Goal: Task Accomplishment & Management: Manage account settings

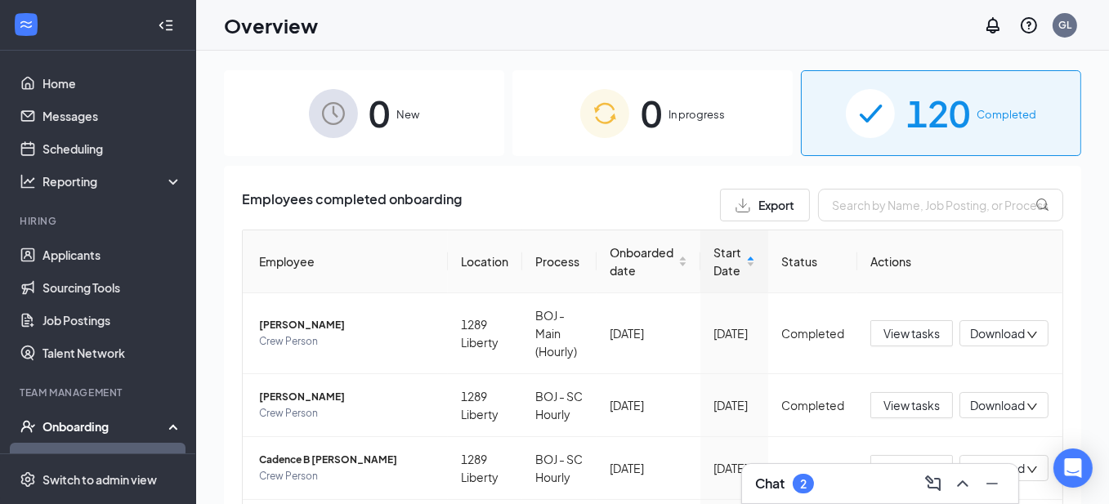
click at [788, 485] on div "Chat 2" at bounding box center [784, 484] width 59 height 20
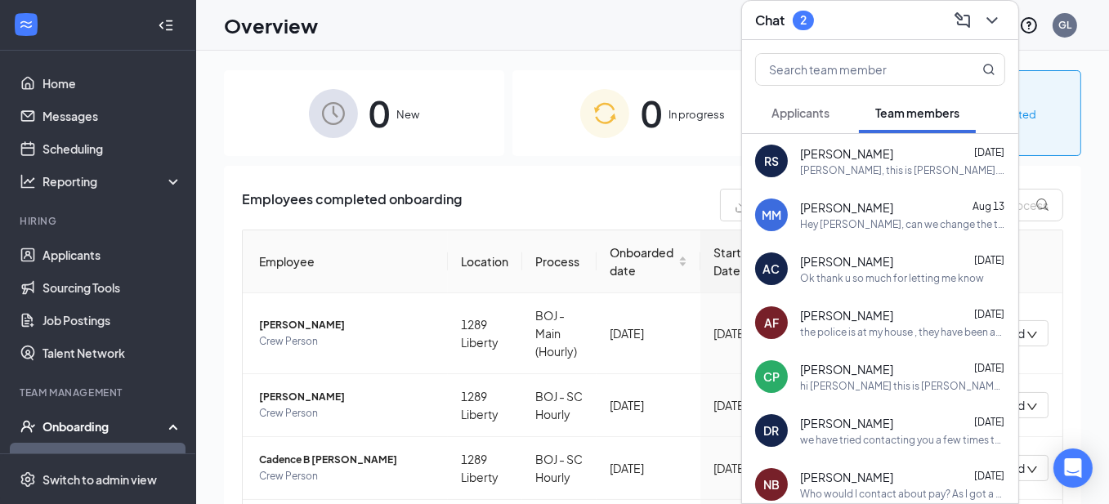
click at [884, 167] on div "[PERSON_NAME], this is [PERSON_NAME]. weve been trying to call you about your s…" at bounding box center [902, 170] width 205 height 14
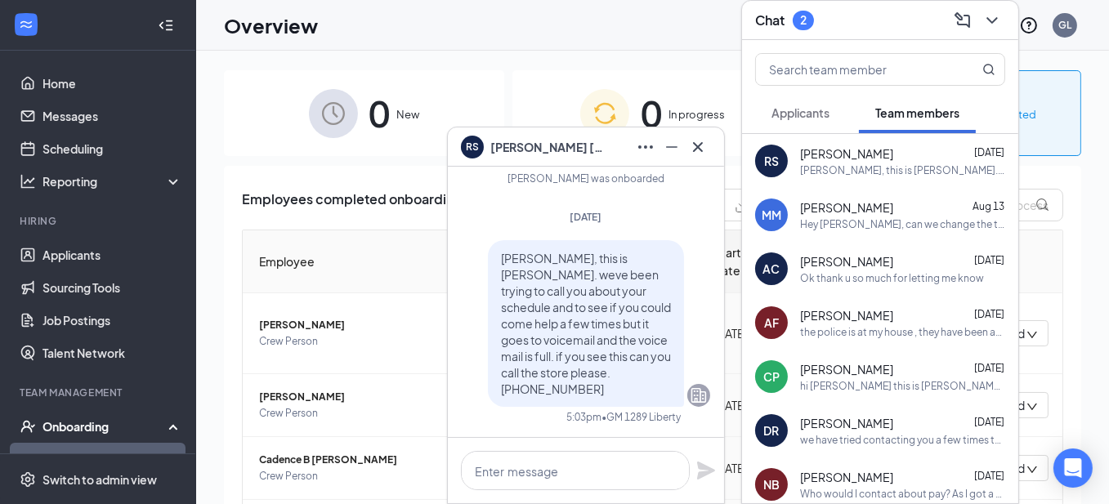
click at [884, 213] on div "[PERSON_NAME] [DATE]" at bounding box center [902, 207] width 205 height 16
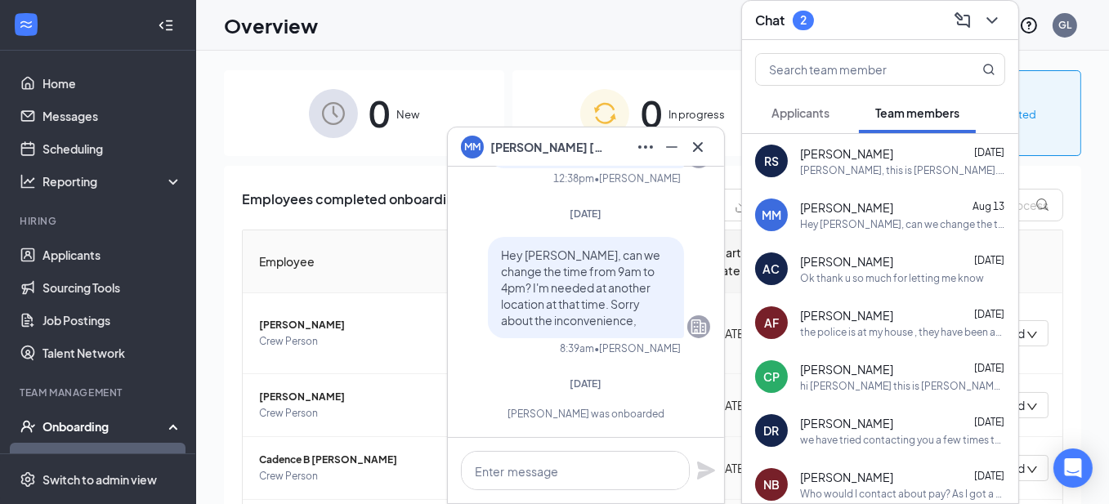
click at [794, 114] on span "Applicants" at bounding box center [800, 112] width 58 height 15
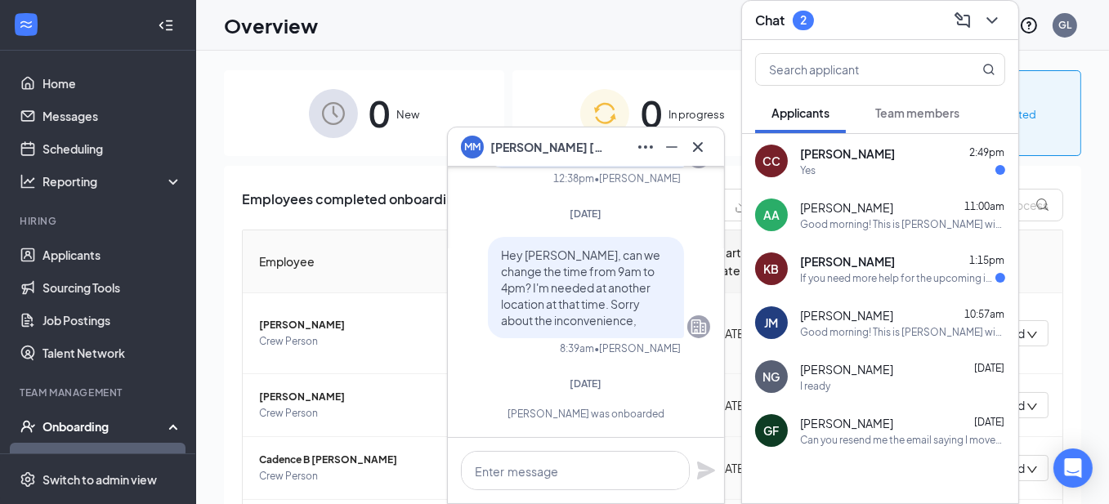
click at [852, 154] on span "[PERSON_NAME]" at bounding box center [847, 153] width 95 height 16
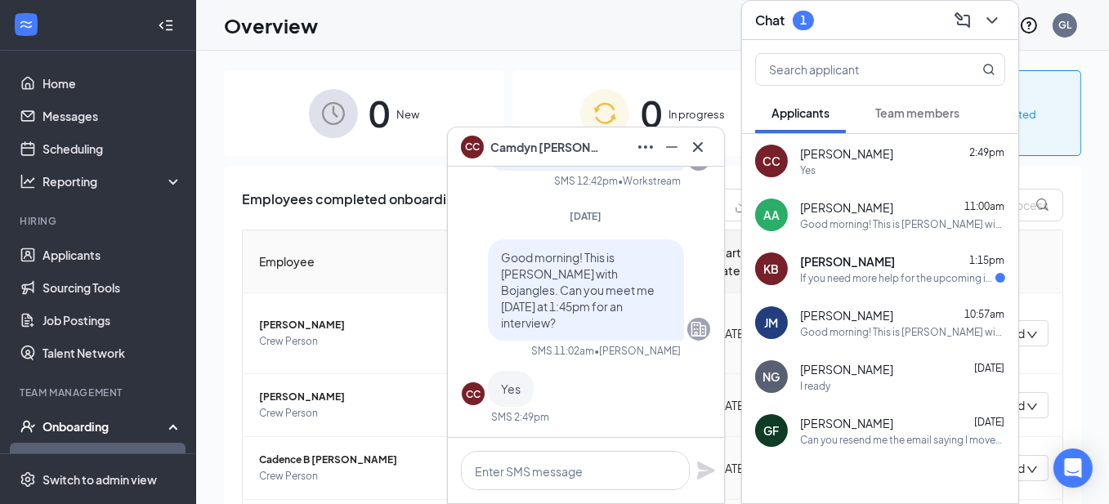
click at [865, 217] on div "Good morning! This is [PERSON_NAME] with Bojangles. Can you meet me [DATE] at 1…" at bounding box center [902, 224] width 205 height 14
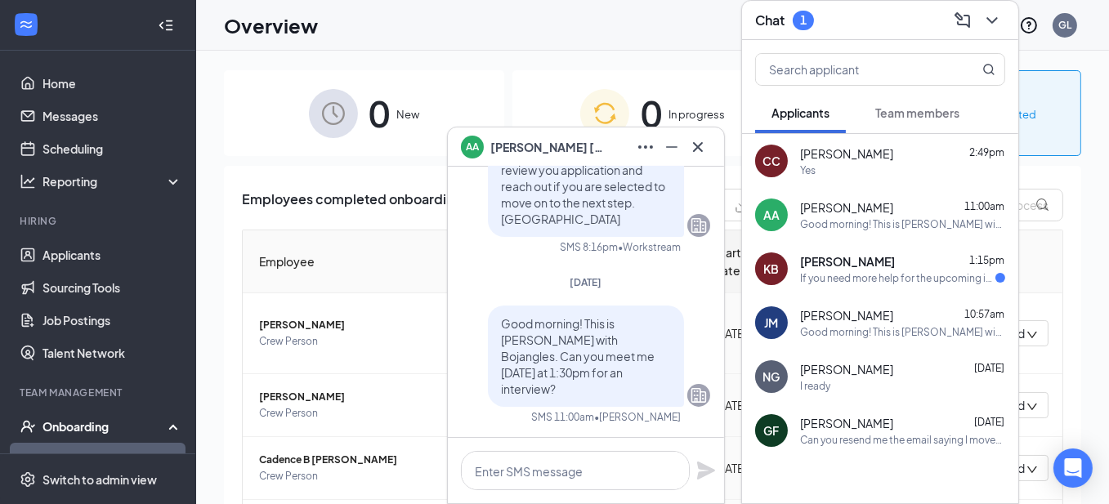
click at [847, 274] on div "If you need more help for the upcoming interview, you can call me back. The cal…" at bounding box center [897, 278] width 195 height 14
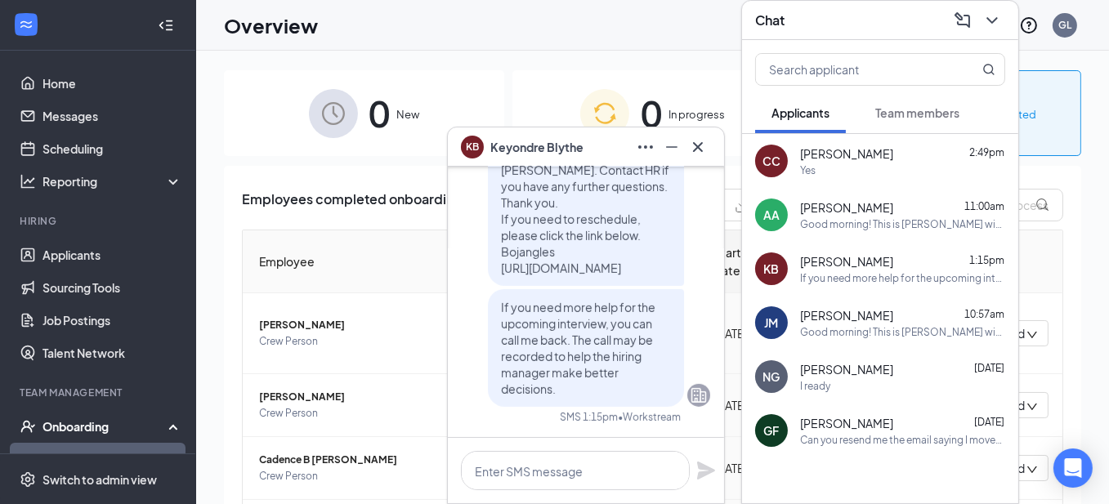
scroll to position [74, 0]
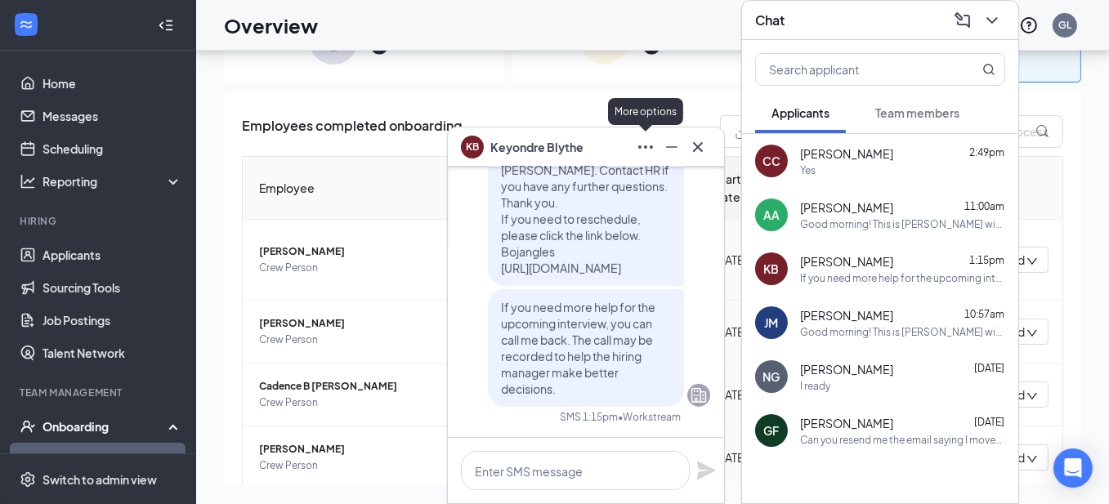
click at [645, 146] on icon "Ellipses" at bounding box center [645, 146] width 15 height 3
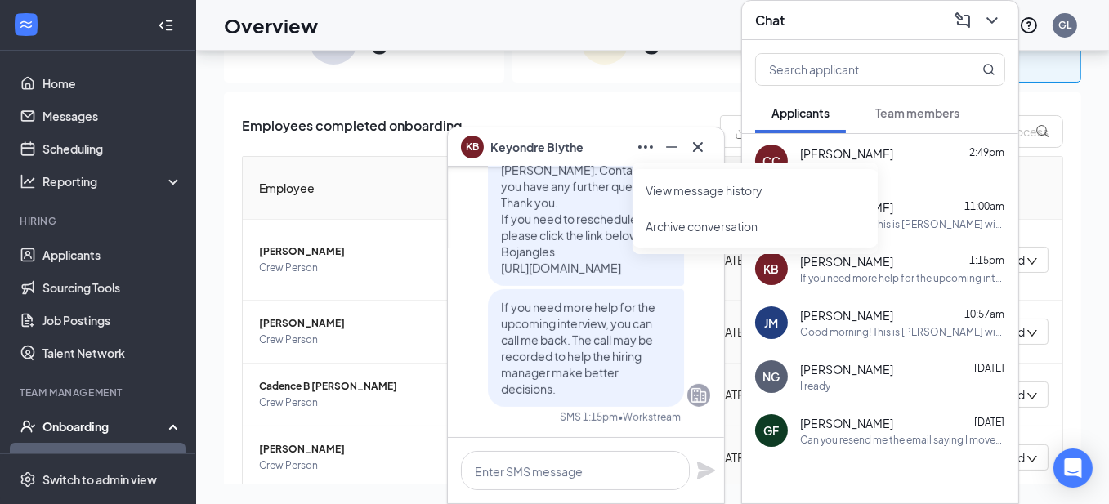
click at [554, 151] on span "[PERSON_NAME]" at bounding box center [536, 147] width 93 height 18
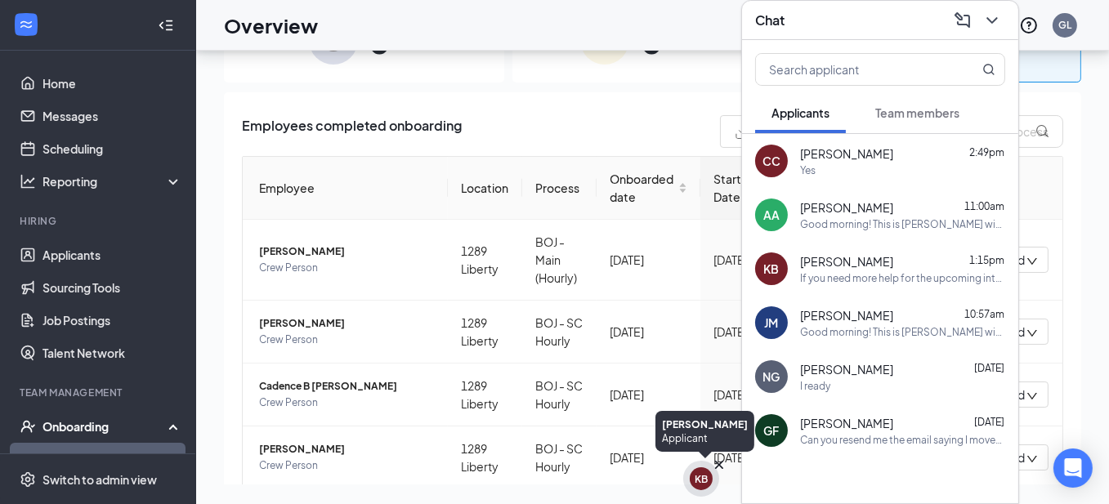
click at [717, 462] on icon "Cross" at bounding box center [719, 465] width 8 height 8
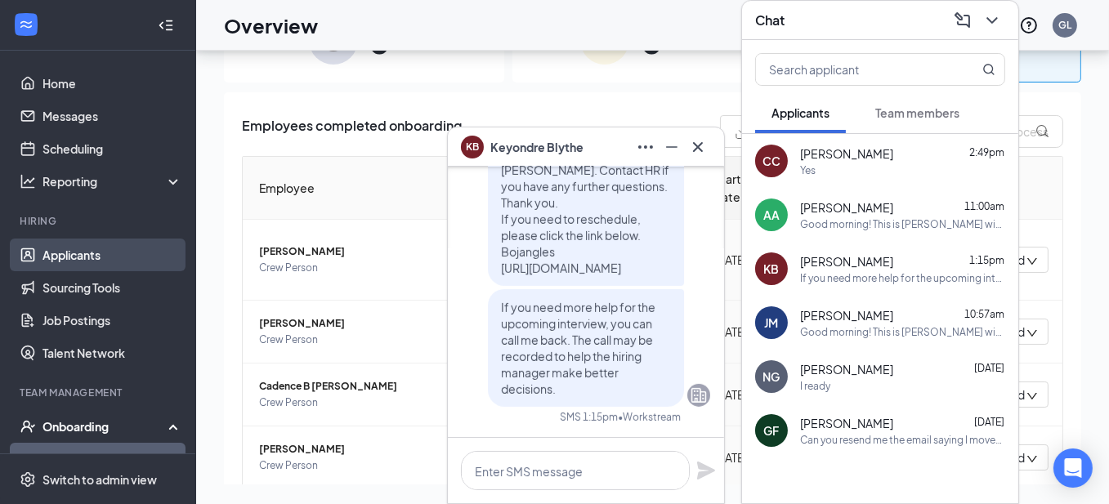
click at [86, 258] on link "Applicants" at bounding box center [112, 255] width 140 height 33
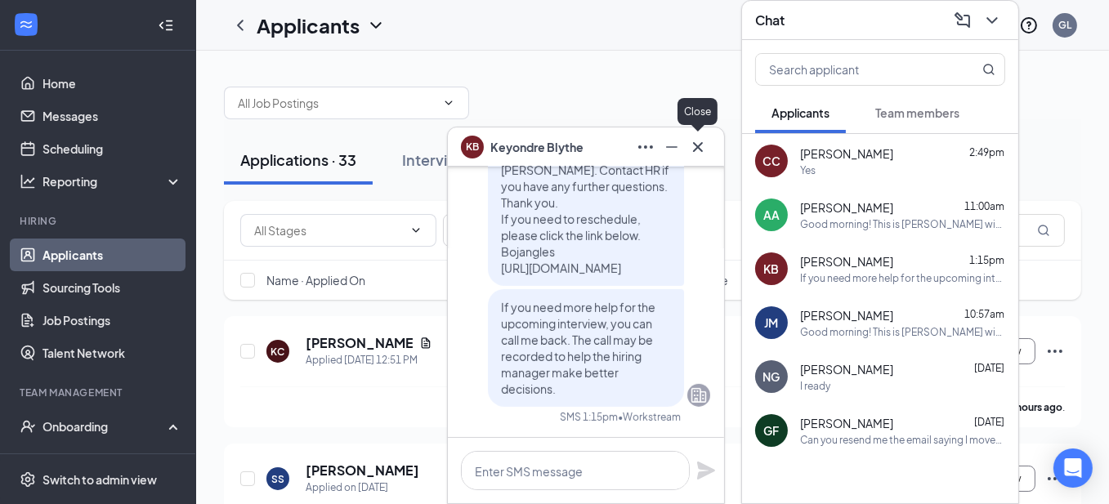
click at [694, 146] on icon "Cross" at bounding box center [698, 147] width 20 height 20
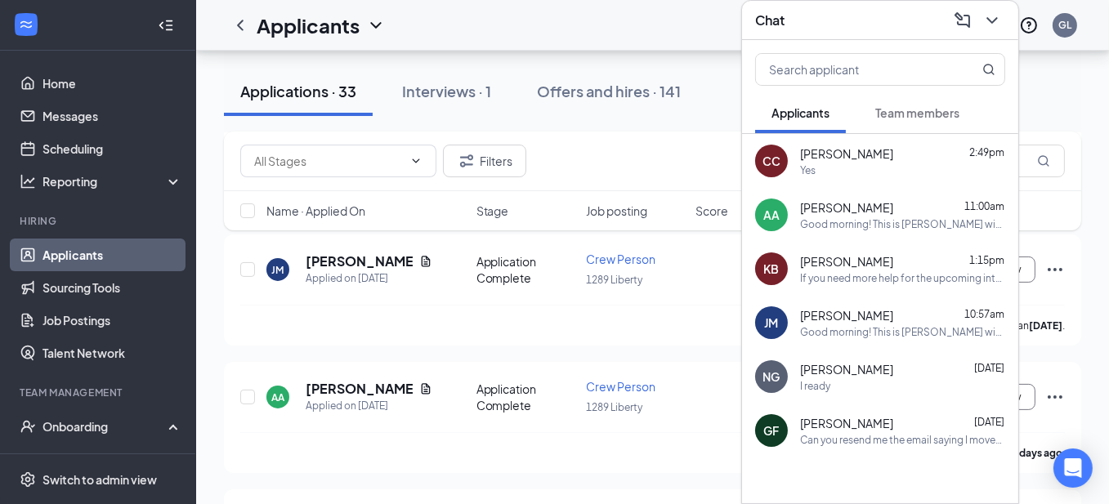
scroll to position [490, 0]
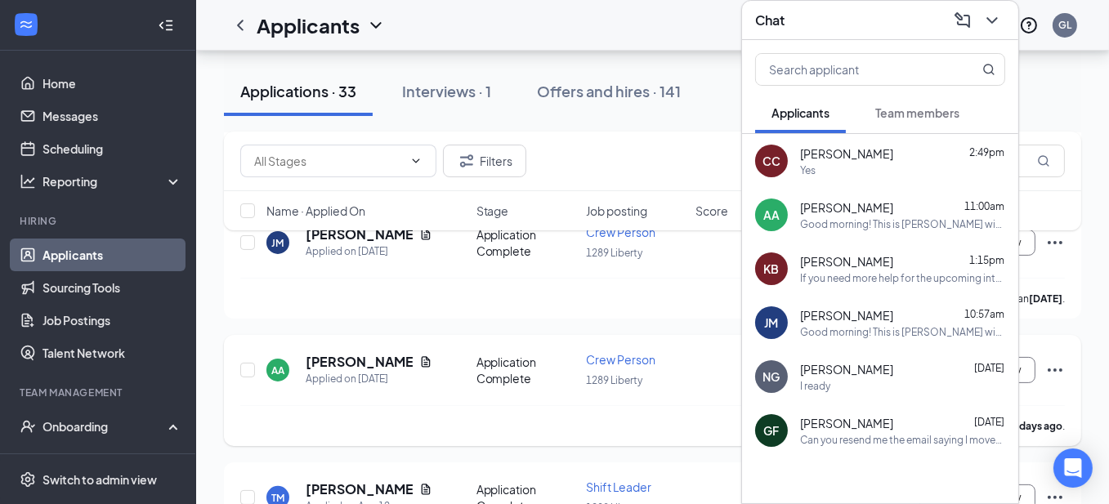
click at [613, 359] on span "Crew Person" at bounding box center [620, 359] width 69 height 15
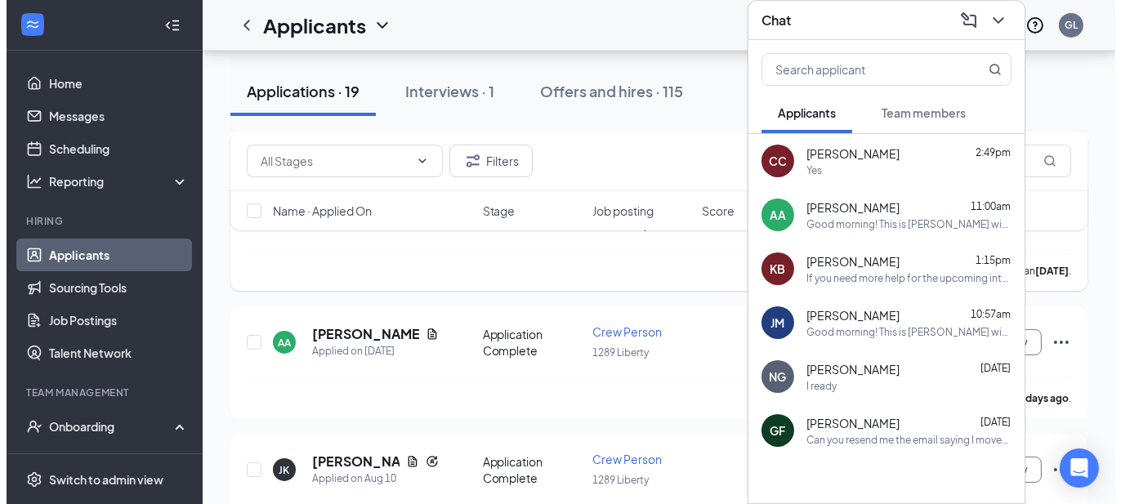
scroll to position [327, 0]
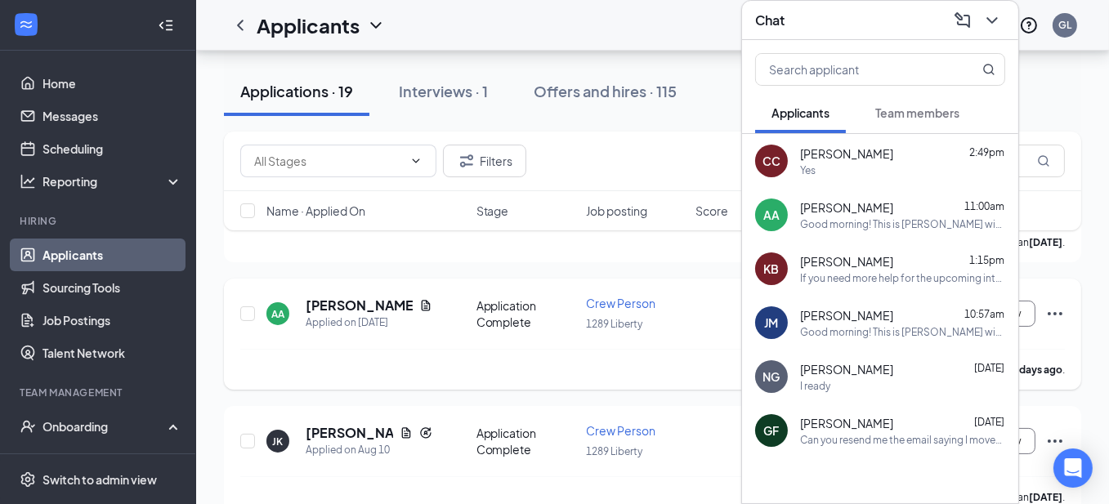
click at [623, 310] on span "Crew Person" at bounding box center [620, 303] width 69 height 15
click at [345, 315] on h5 "[PERSON_NAME]" at bounding box center [359, 306] width 107 height 18
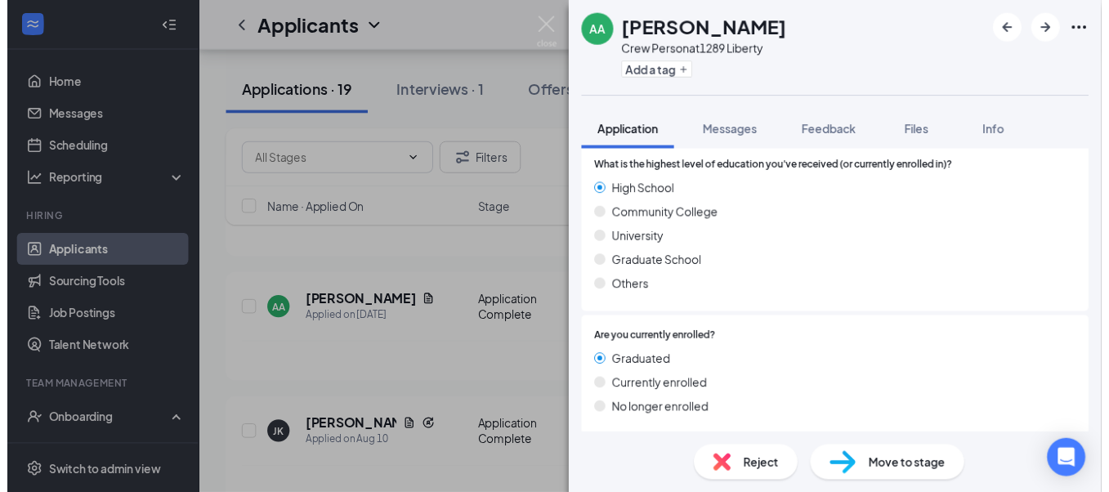
scroll to position [1211, 0]
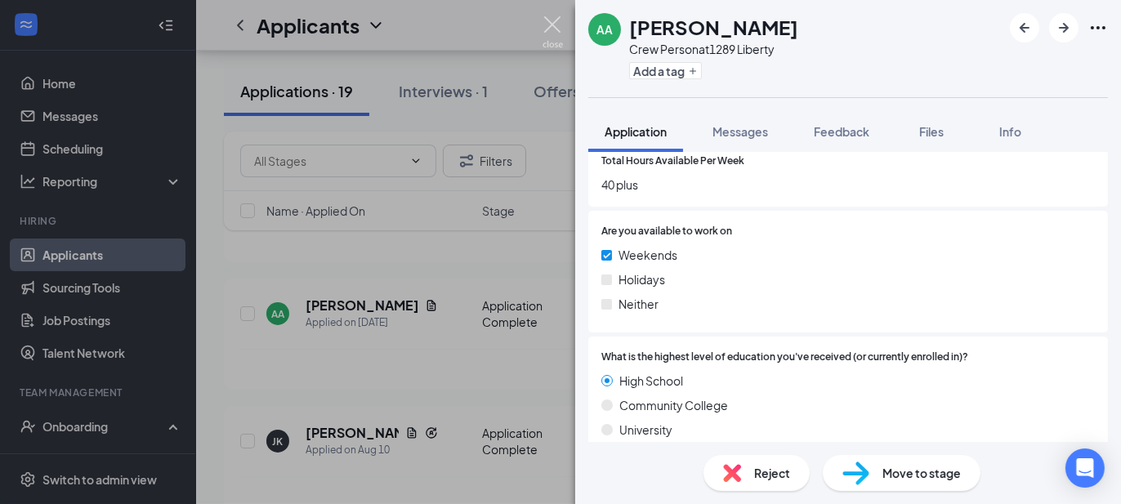
click at [553, 28] on img at bounding box center [553, 32] width 20 height 32
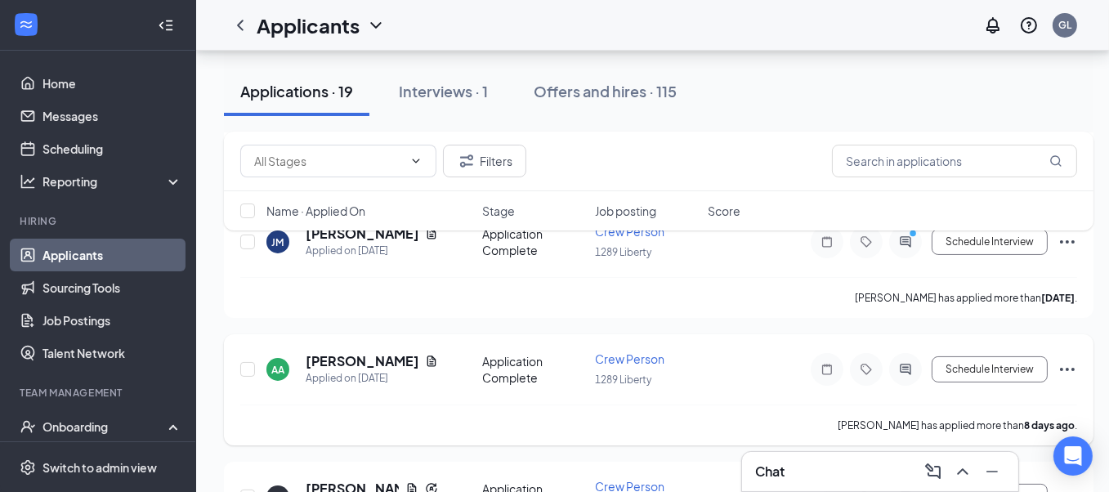
scroll to position [245, 0]
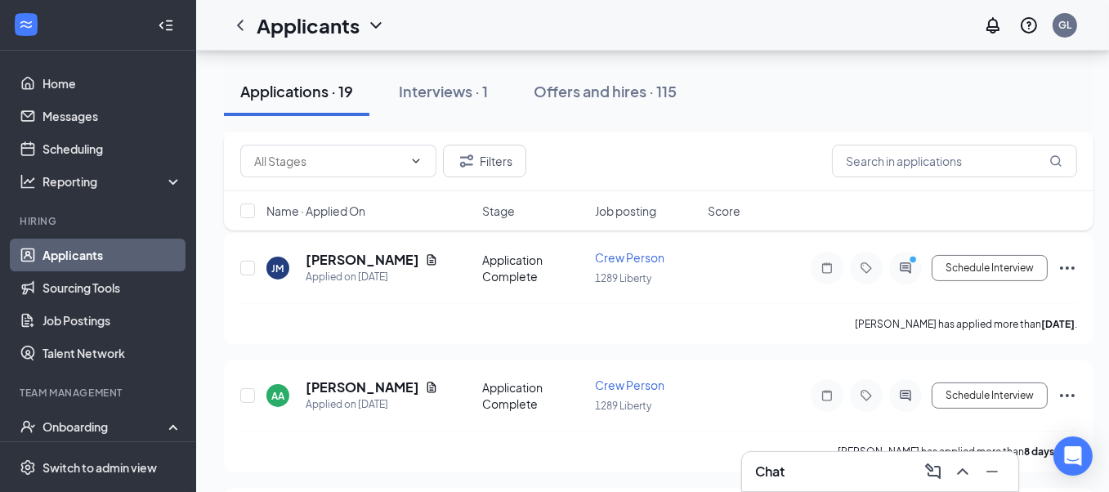
click at [786, 474] on div "Chat" at bounding box center [880, 471] width 250 height 26
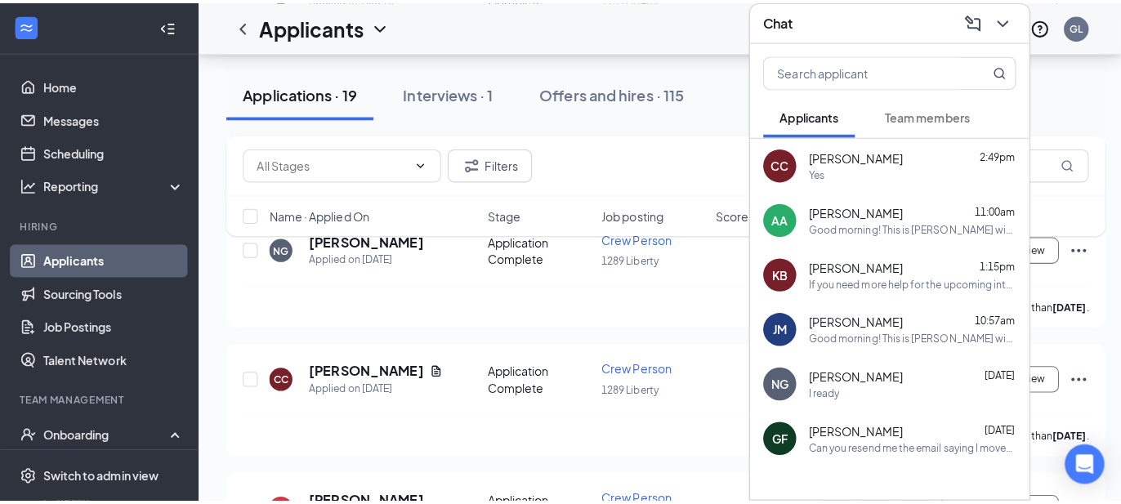
scroll to position [817, 0]
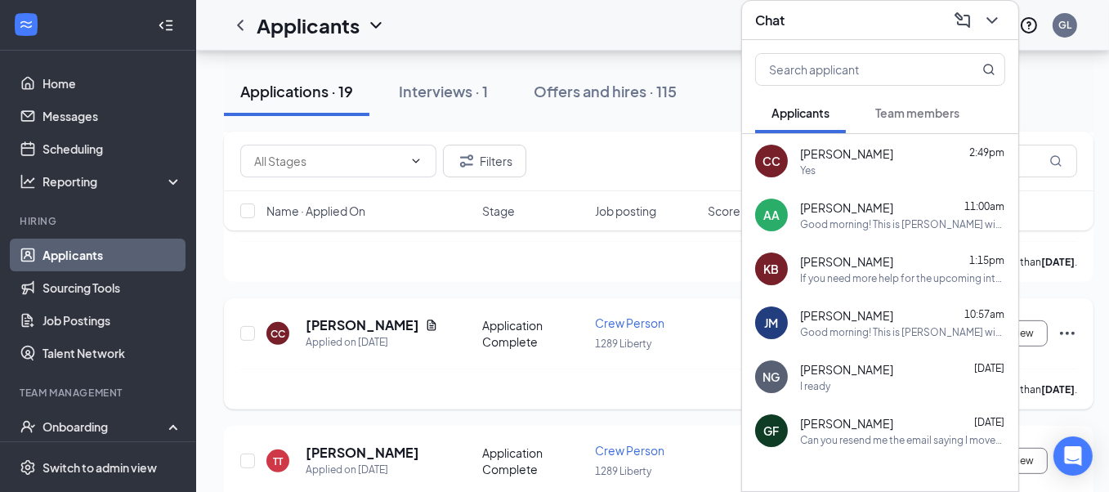
click at [627, 330] on span "Crew Person" at bounding box center [629, 322] width 69 height 15
click at [341, 334] on h5 "[PERSON_NAME]" at bounding box center [362, 325] width 113 height 18
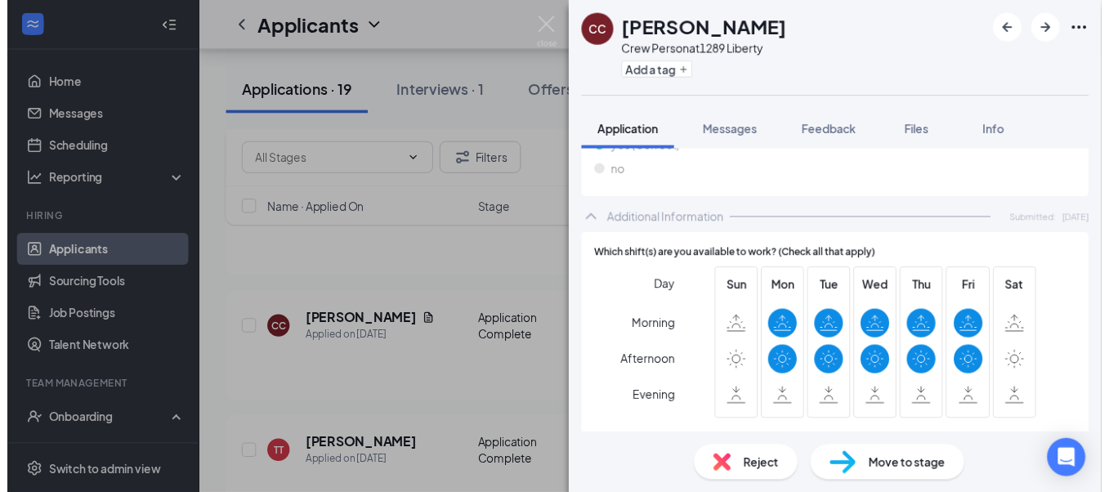
scroll to position [899, 0]
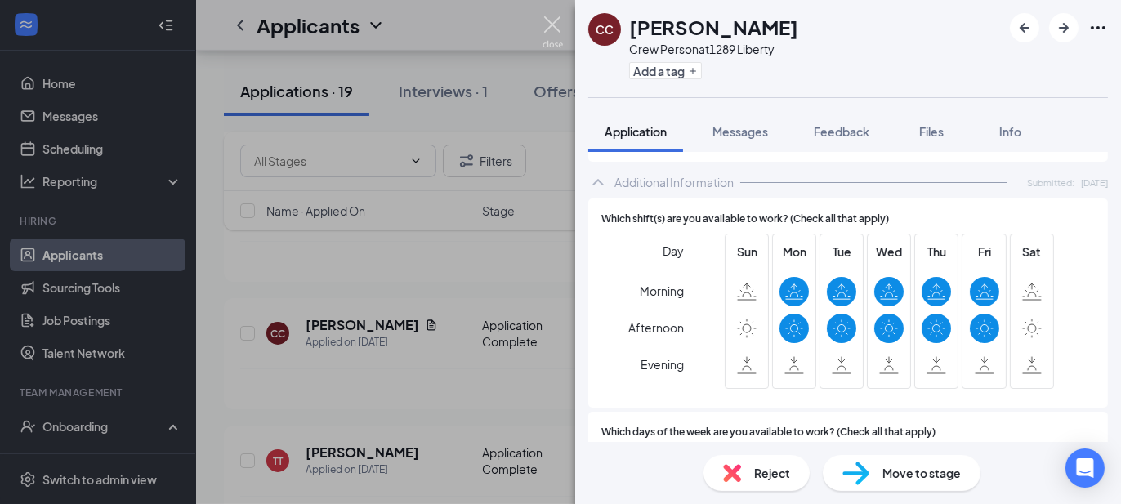
click at [551, 21] on img at bounding box center [553, 32] width 20 height 32
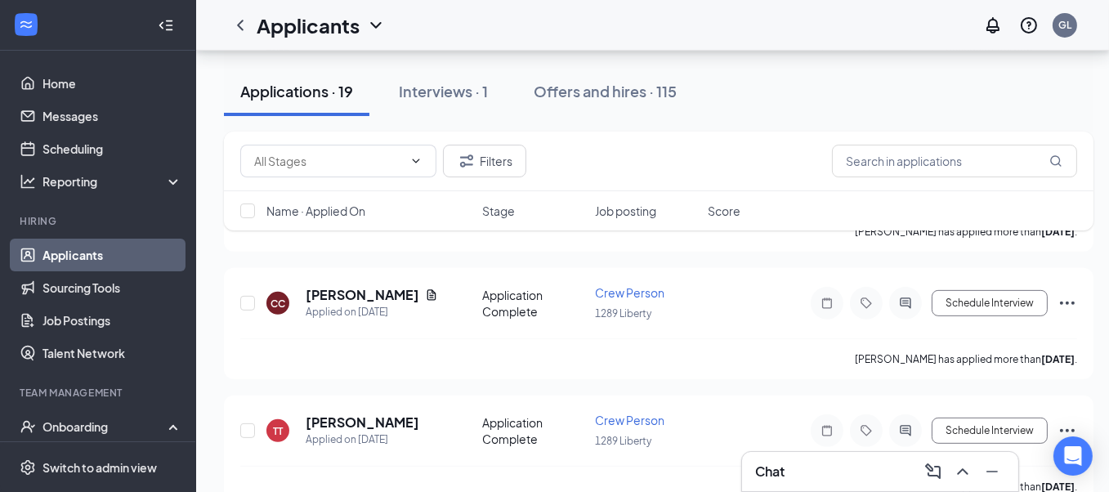
scroll to position [899, 0]
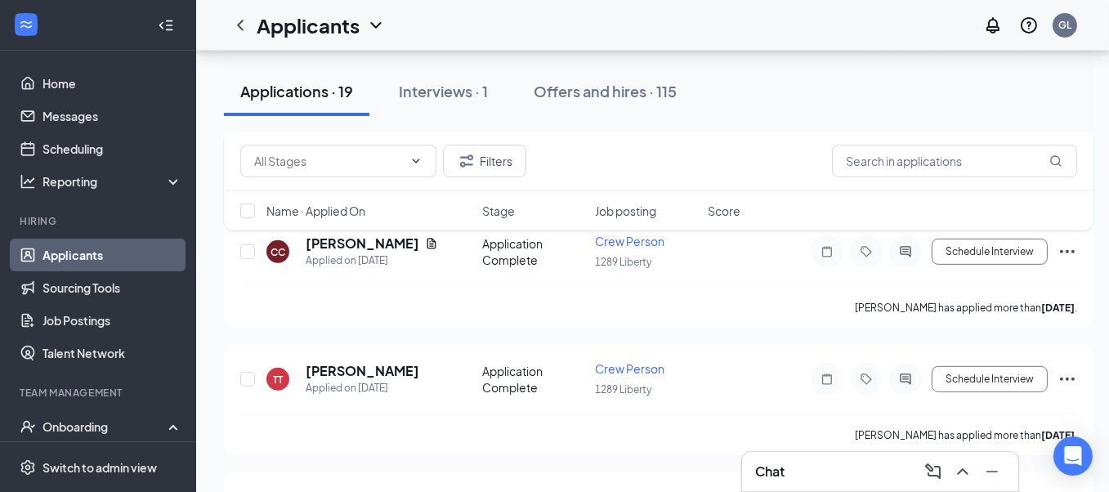
click at [815, 486] on div "Chat" at bounding box center [880, 471] width 276 height 39
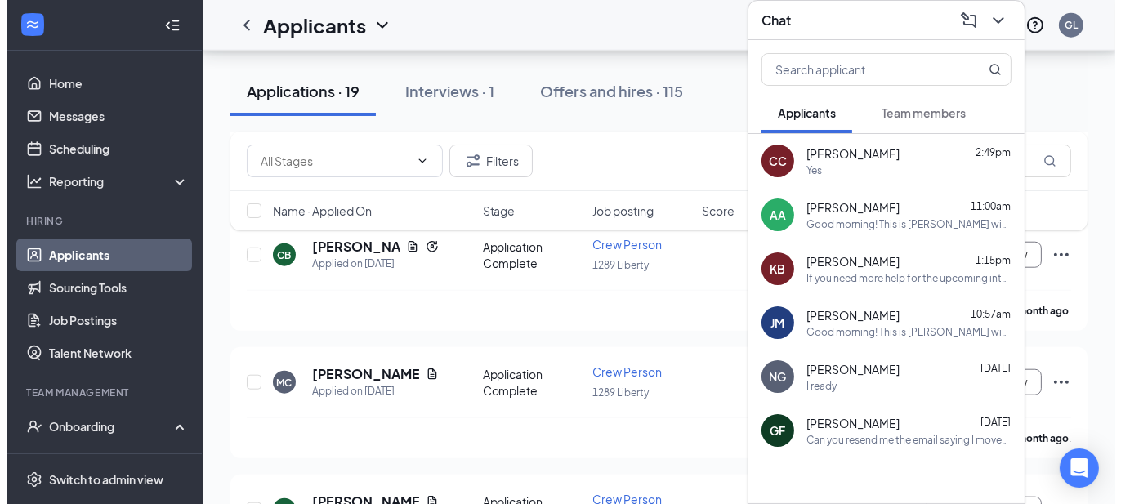
scroll to position [2124, 0]
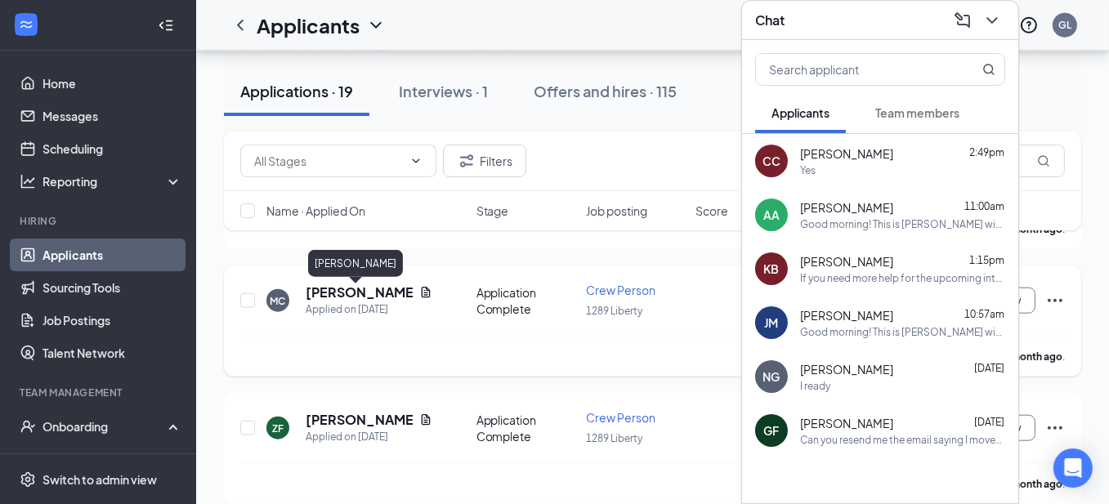
click at [327, 291] on h5 "[PERSON_NAME]" at bounding box center [359, 293] width 107 height 18
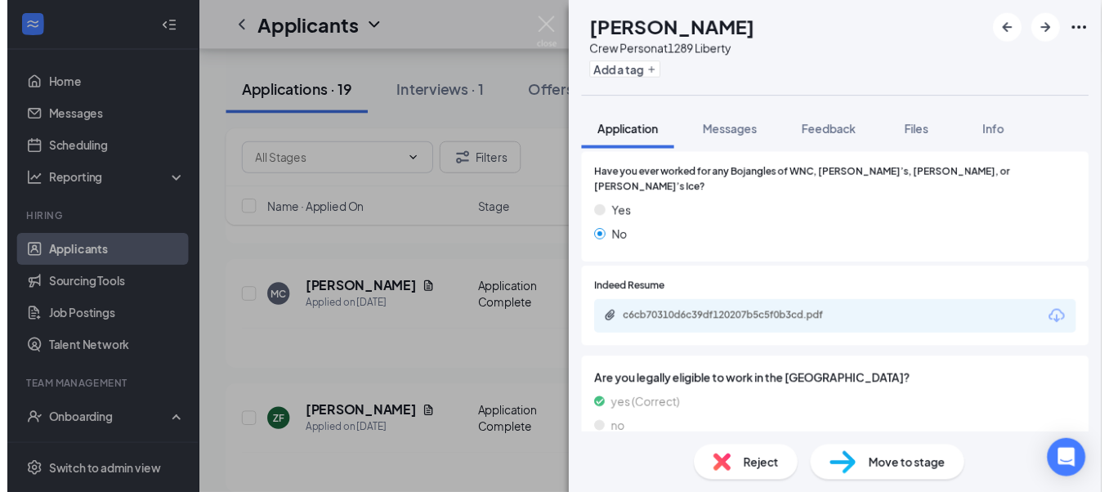
scroll to position [430, 0]
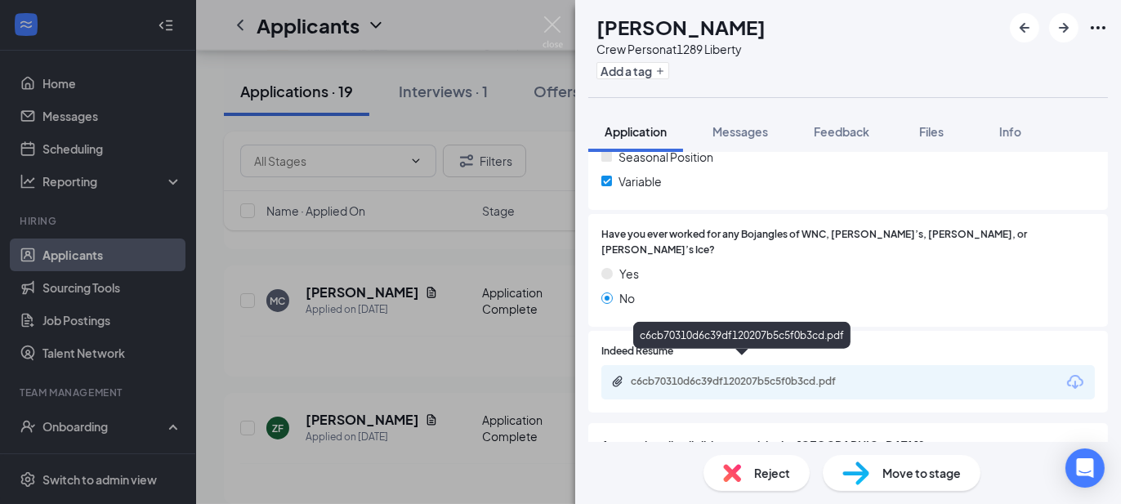
click at [728, 375] on div "c6cb70310d6c39df120207b5c5f0b3cd.pdf" at bounding box center [745, 381] width 229 height 13
click at [553, 26] on img at bounding box center [553, 32] width 20 height 32
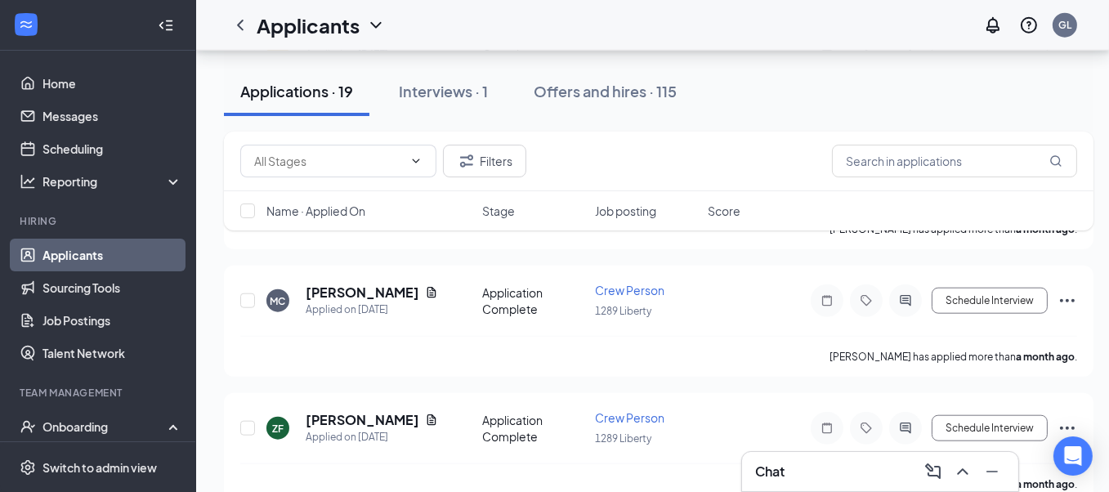
drag, startPoint x: 554, startPoint y: 54, endPoint x: 986, endPoint y: 83, distance: 433.2
click at [986, 83] on div "Applications · 19 Interviews · 1 Offers and hires · 115" at bounding box center [658, 91] width 869 height 49
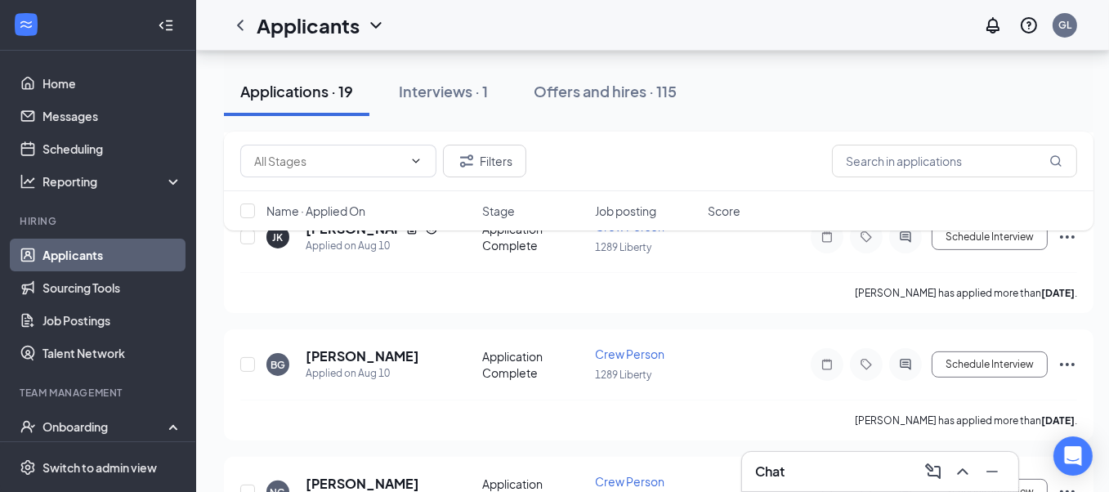
scroll to position [327, 0]
